Goal: Task Accomplishment & Management: Manage account settings

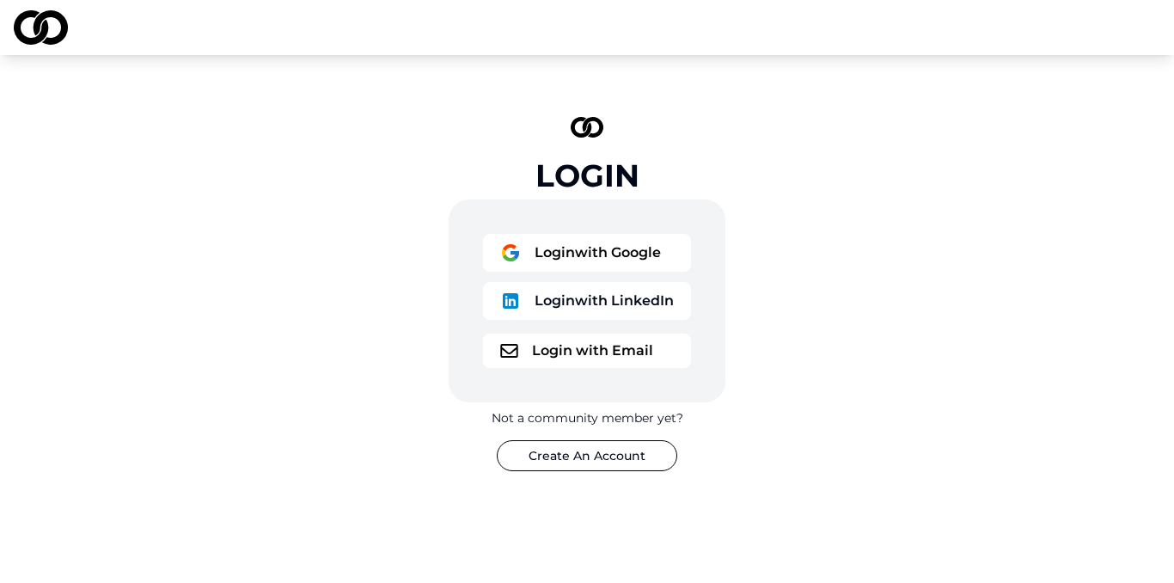
click at [573, 352] on button "Login with Email" at bounding box center [587, 350] width 208 height 34
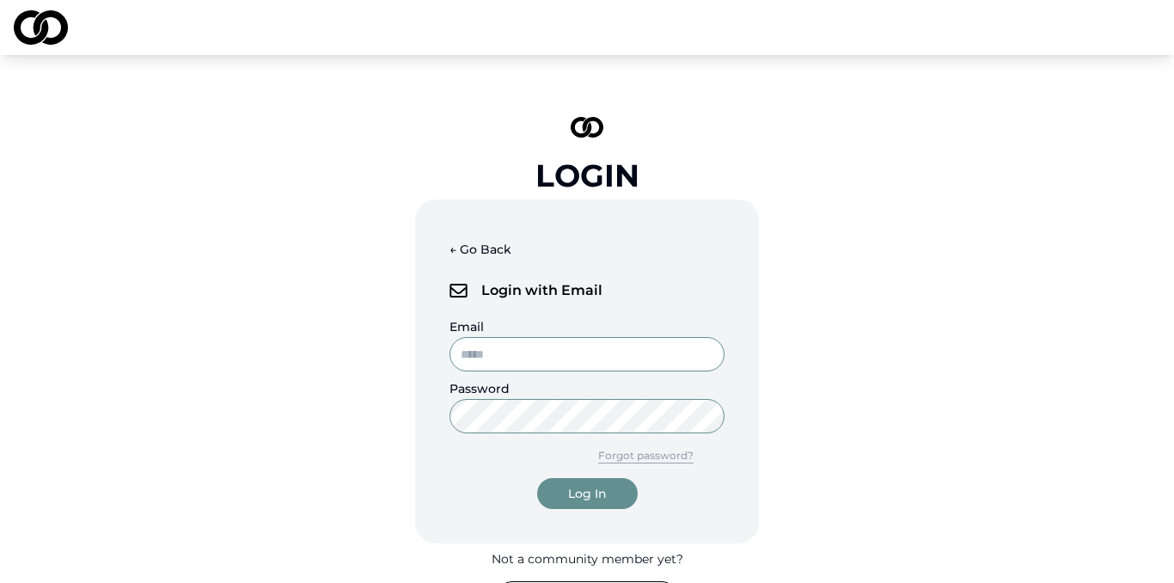
type input "**********"
click at [606, 494] on button "Log In" at bounding box center [587, 493] width 101 height 31
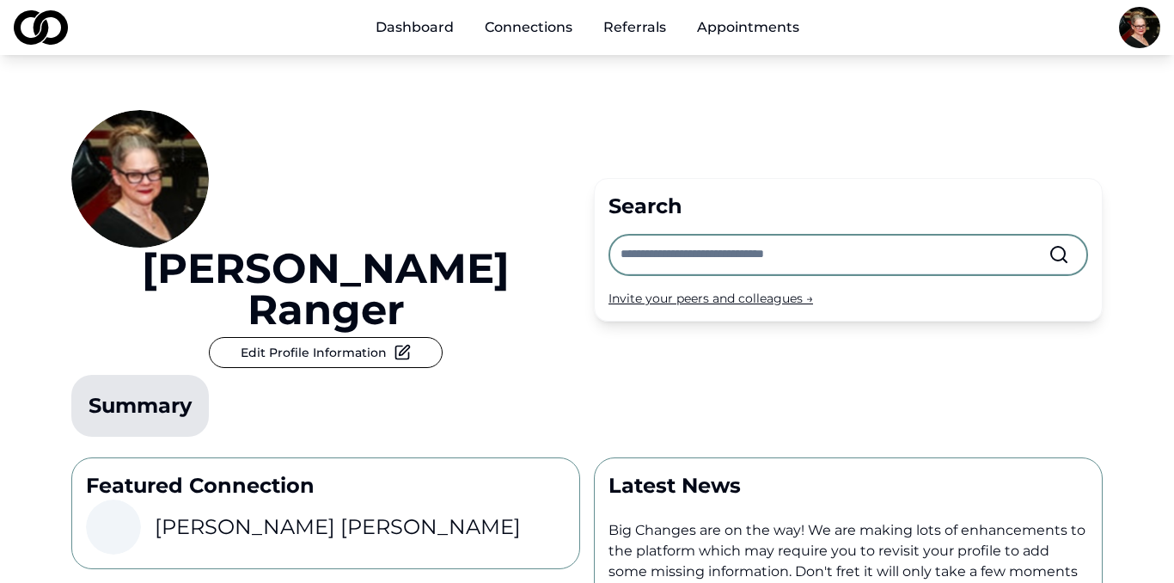
click at [399, 337] on button "Edit Profile Information" at bounding box center [326, 352] width 234 height 31
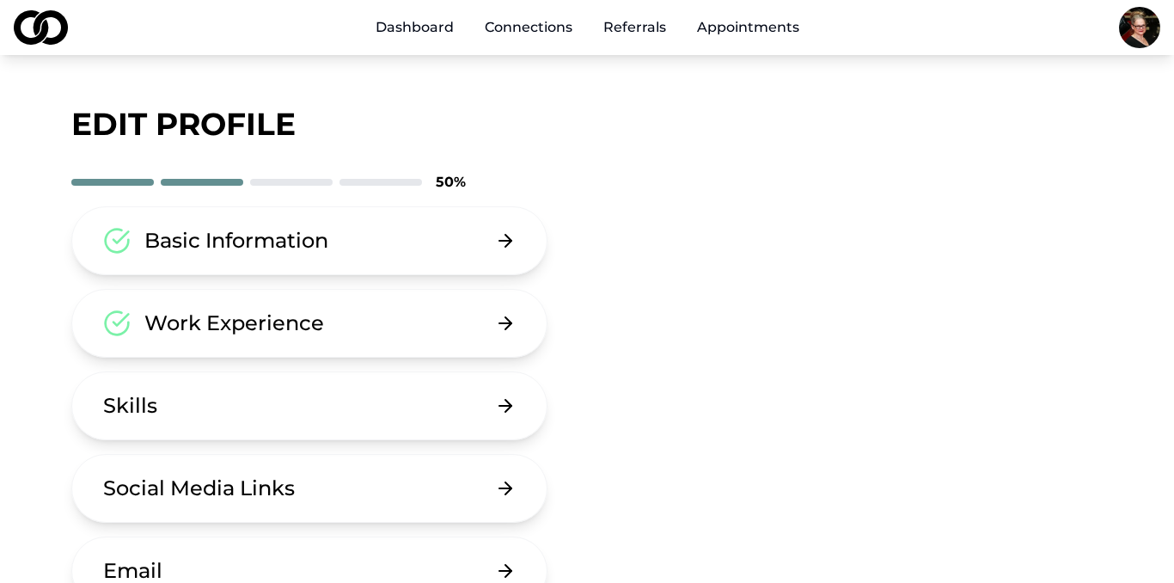
click at [416, 318] on button "Work Experience" at bounding box center [309, 323] width 476 height 69
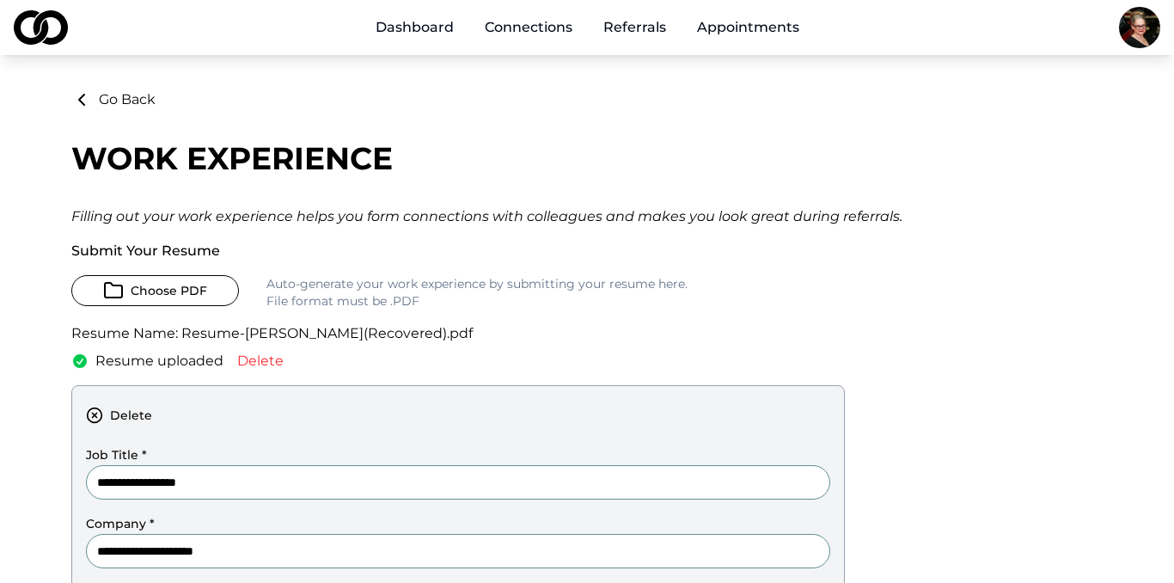
click at [145, 285] on button "Choose PDF" at bounding box center [155, 290] width 168 height 31
